Goal: Information Seeking & Learning: Learn about a topic

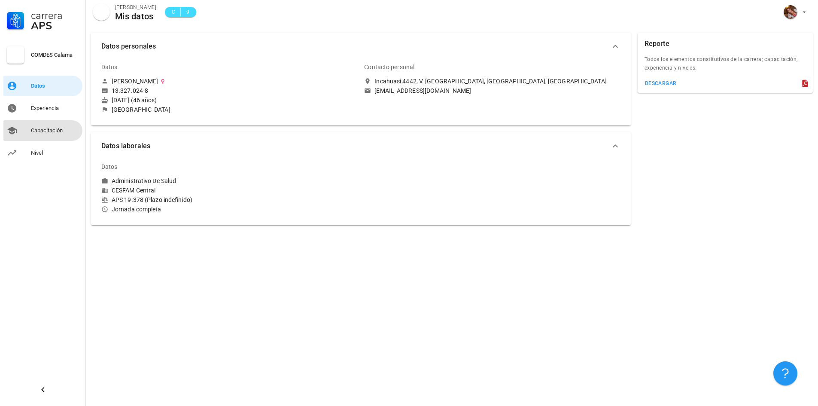
click at [44, 126] on div "Capacitación" at bounding box center [55, 131] width 48 height 14
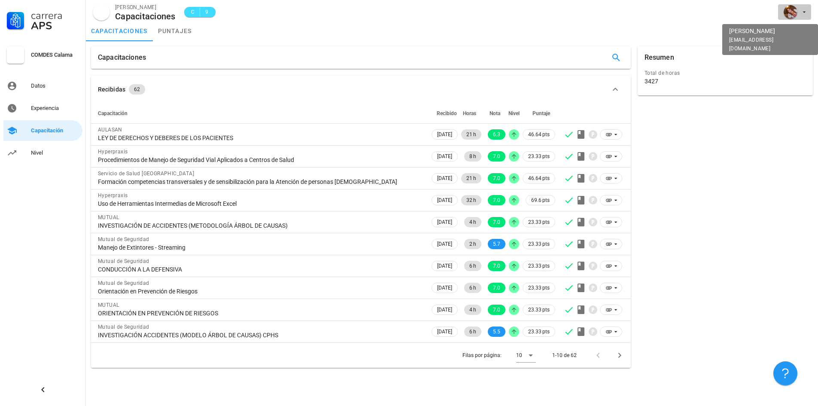
click at [799, 14] on span "button" at bounding box center [794, 12] width 26 height 14
click at [788, 40] on link "Salir" at bounding box center [786, 33] width 51 height 21
